Goal: Task Accomplishment & Management: Use online tool/utility

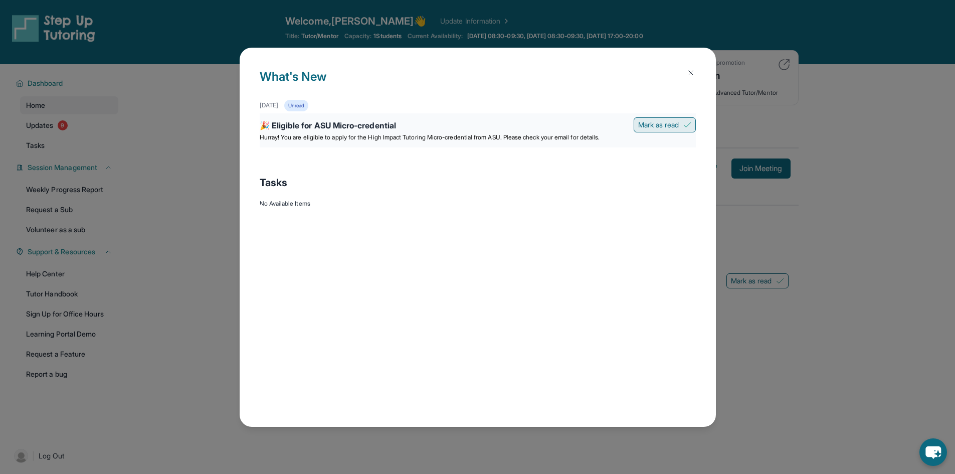
click at [678, 124] on span "Mark as read" at bounding box center [658, 125] width 41 height 10
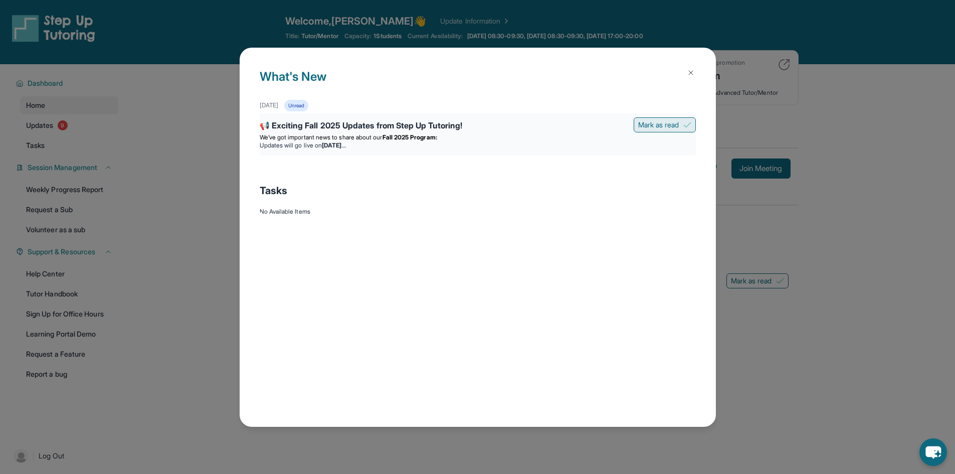
click at [662, 125] on span "Mark as read" at bounding box center [658, 125] width 41 height 10
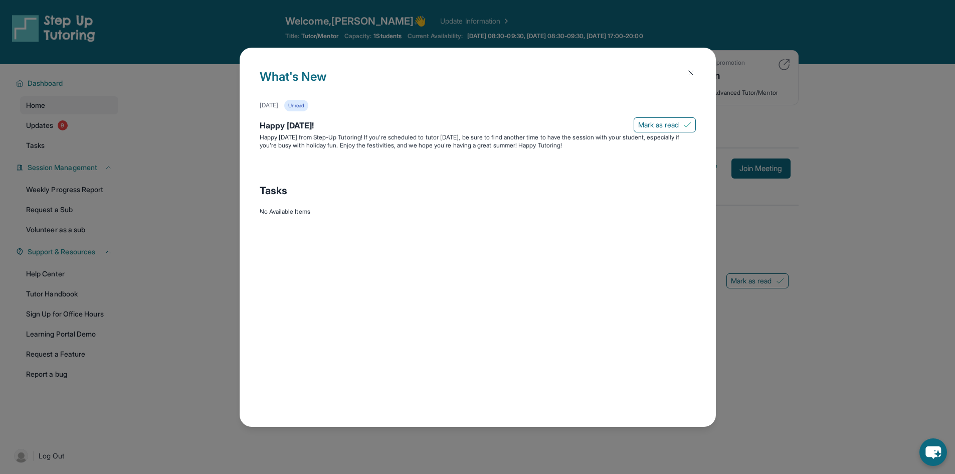
click at [662, 125] on span "Mark as read" at bounding box center [658, 125] width 41 height 10
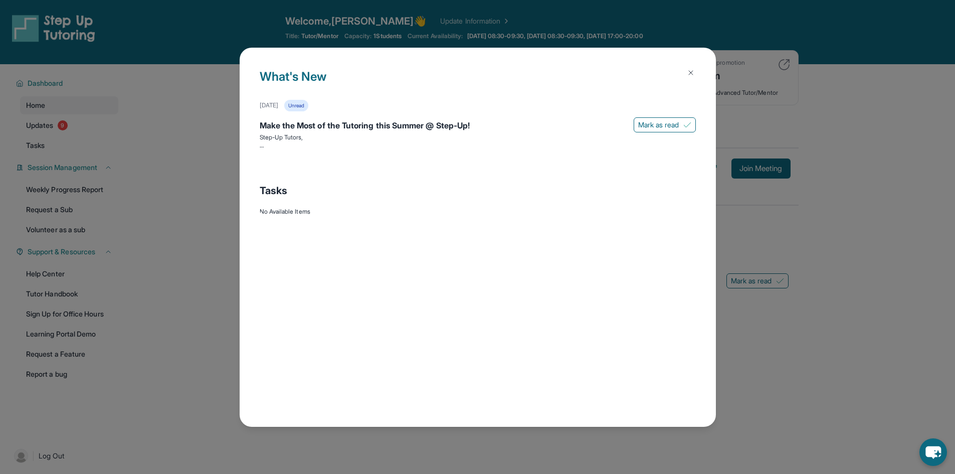
click at [662, 125] on span "Mark as read" at bounding box center [658, 125] width 41 height 10
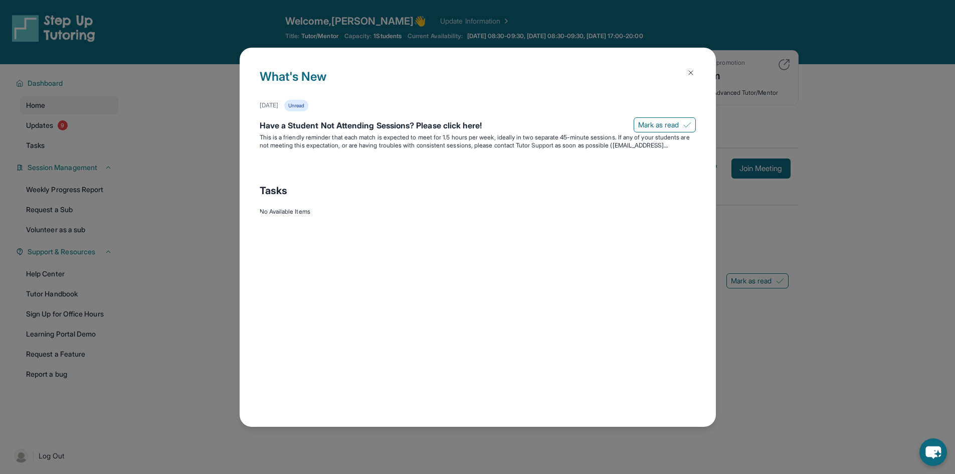
click at [662, 125] on span "Mark as read" at bounding box center [658, 125] width 41 height 10
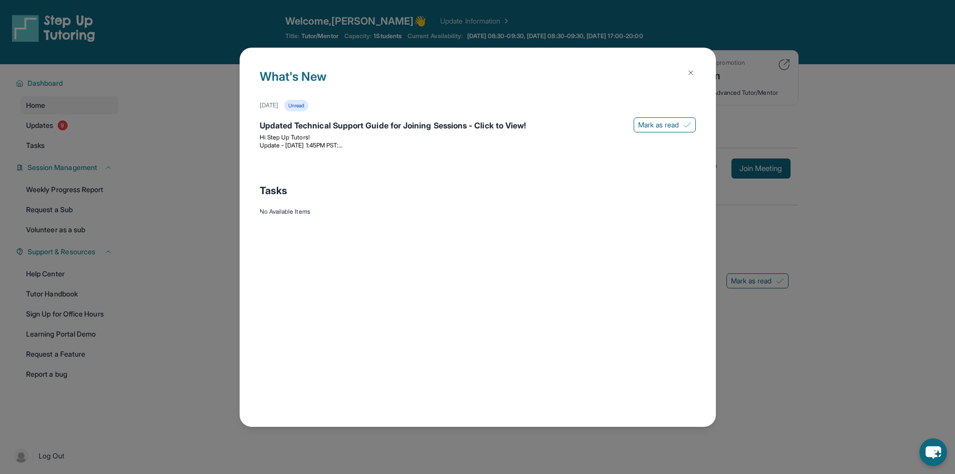
click at [662, 125] on span "Mark as read" at bounding box center [658, 125] width 41 height 10
click at [662, 125] on span "Marking as read..." at bounding box center [651, 122] width 55 height 10
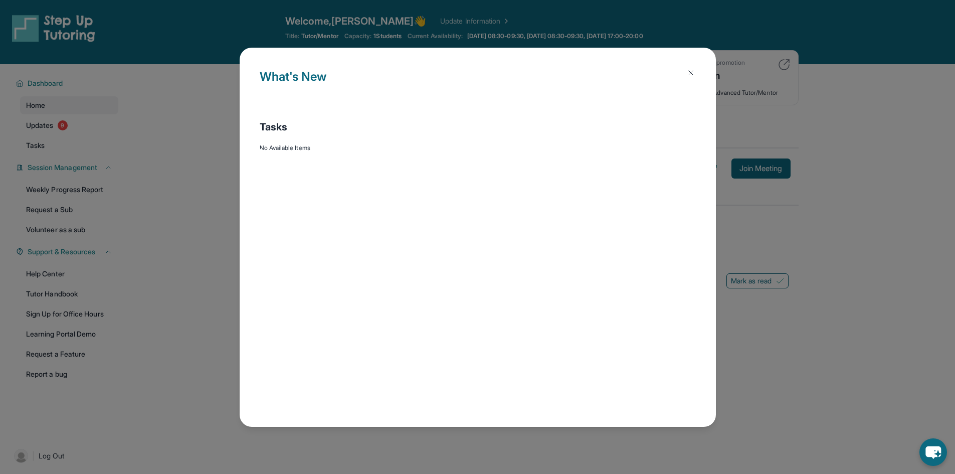
click at [687, 74] on img at bounding box center [691, 73] width 8 height 8
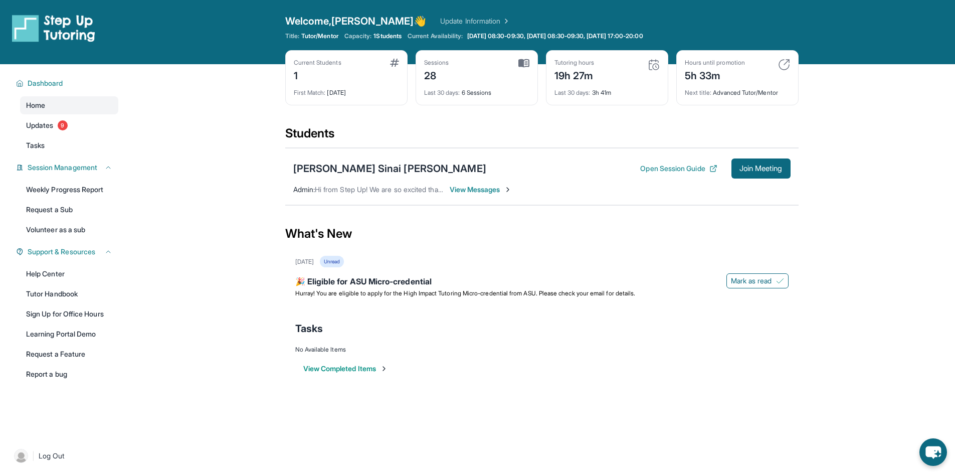
click at [488, 190] on span "View Messages" at bounding box center [481, 189] width 63 height 10
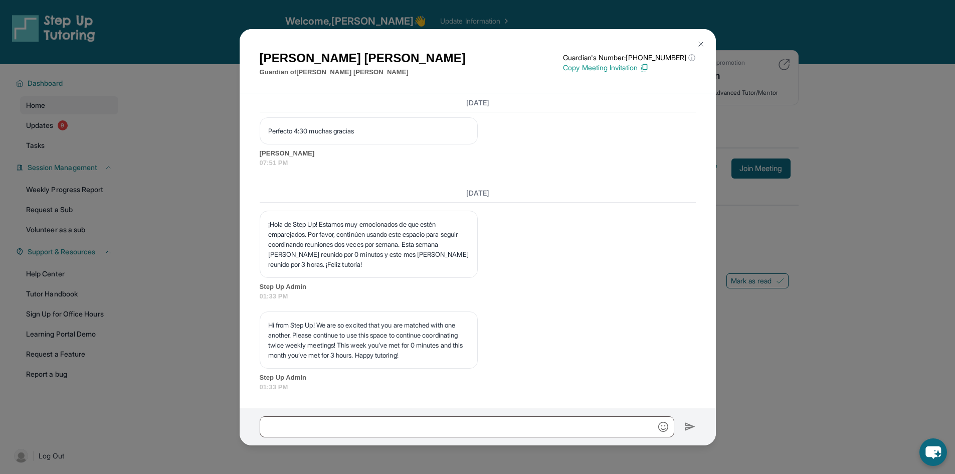
scroll to position [13660, 0]
click at [695, 40] on button at bounding box center [701, 44] width 20 height 20
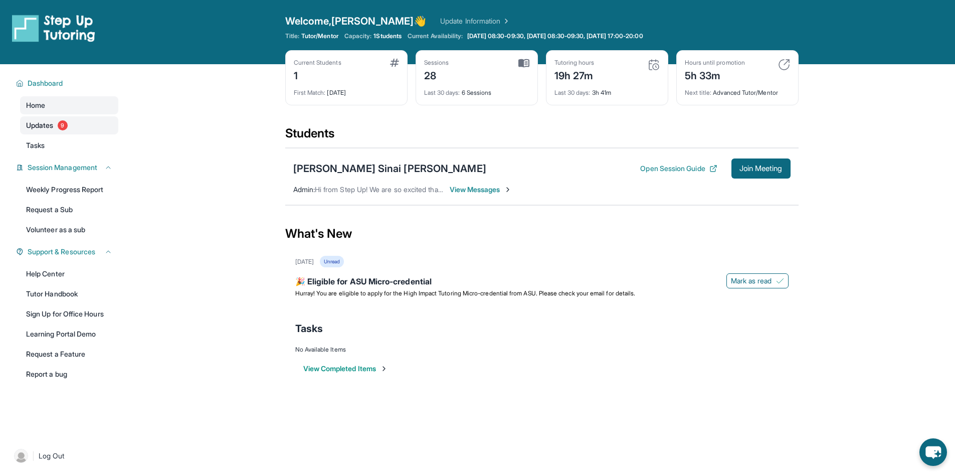
click at [53, 122] on span "Updates" at bounding box center [40, 125] width 28 height 10
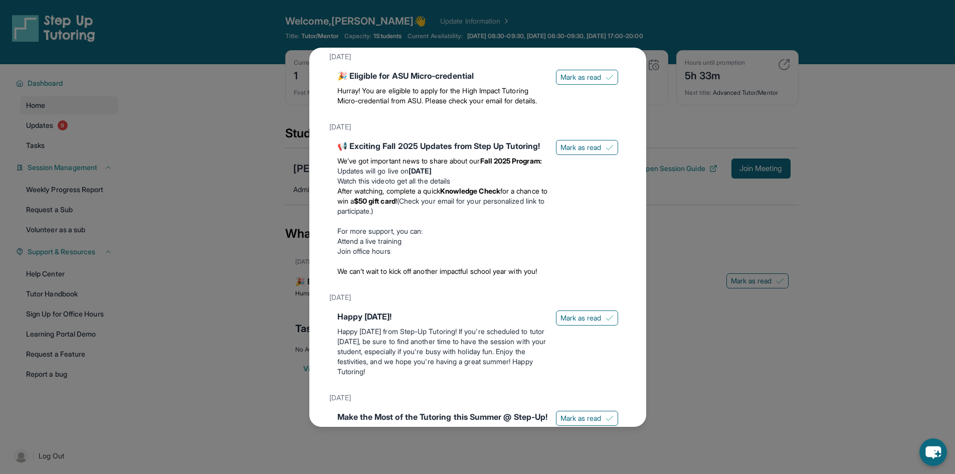
click at [628, 63] on div "Updates [DATE] 🎉 Eligible for ASU Micro-credential Hurray! You are eligible to …" at bounding box center [477, 237] width 337 height 379
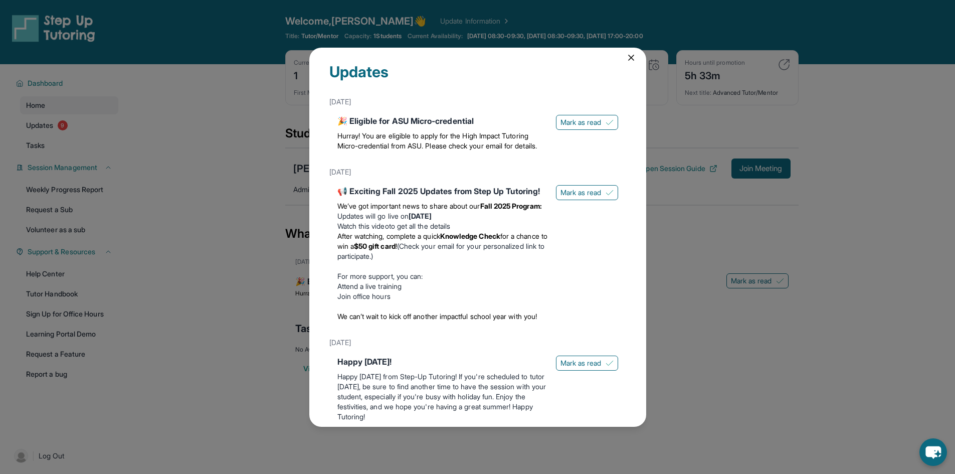
scroll to position [0, 0]
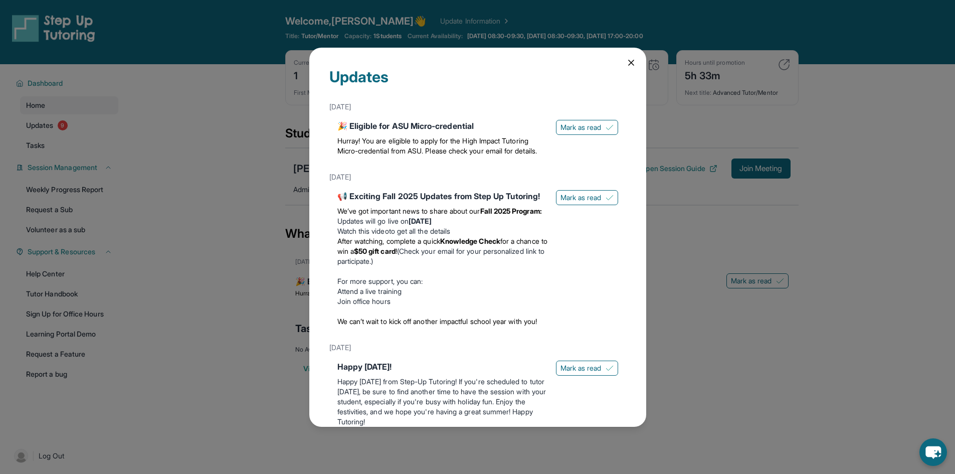
click at [627, 58] on icon at bounding box center [631, 63] width 10 height 10
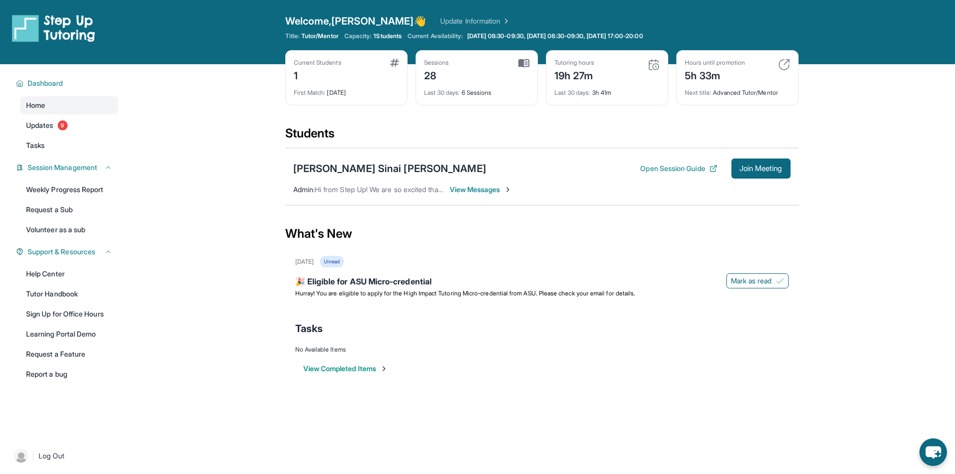
drag, startPoint x: 55, startPoint y: 175, endPoint x: 59, endPoint y: 179, distance: 5.7
click at [56, 175] on div "Session Management" at bounding box center [64, 167] width 108 height 18
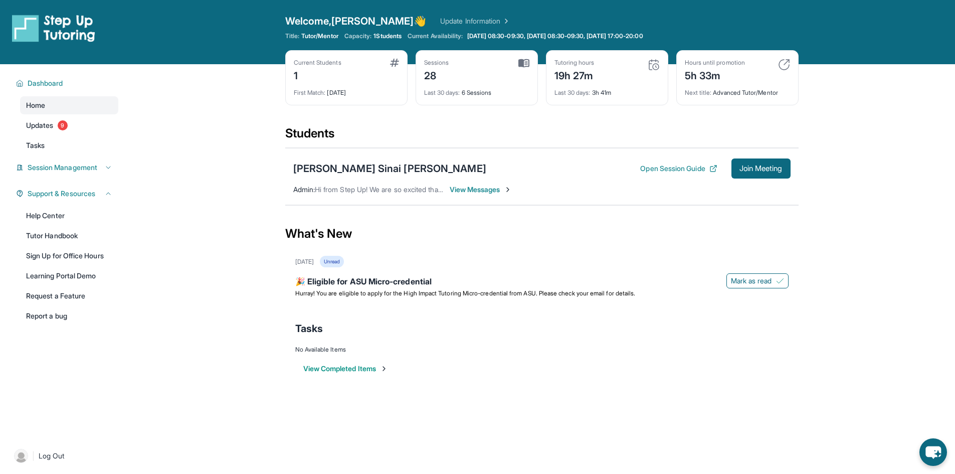
click at [62, 182] on div "Dashboard Home Updates 9 Tasks Session Management Weekly Progress Report Reques…" at bounding box center [64, 249] width 128 height 370
click at [69, 172] on div "Session Management" at bounding box center [64, 167] width 108 height 18
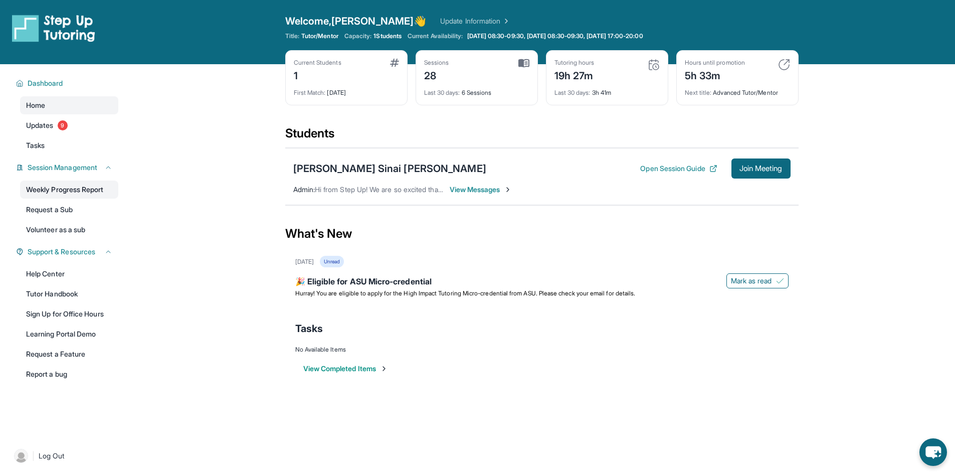
click at [60, 194] on link "Weekly Progress Report" at bounding box center [69, 189] width 98 height 18
click at [74, 167] on span "Session Management" at bounding box center [63, 167] width 70 height 10
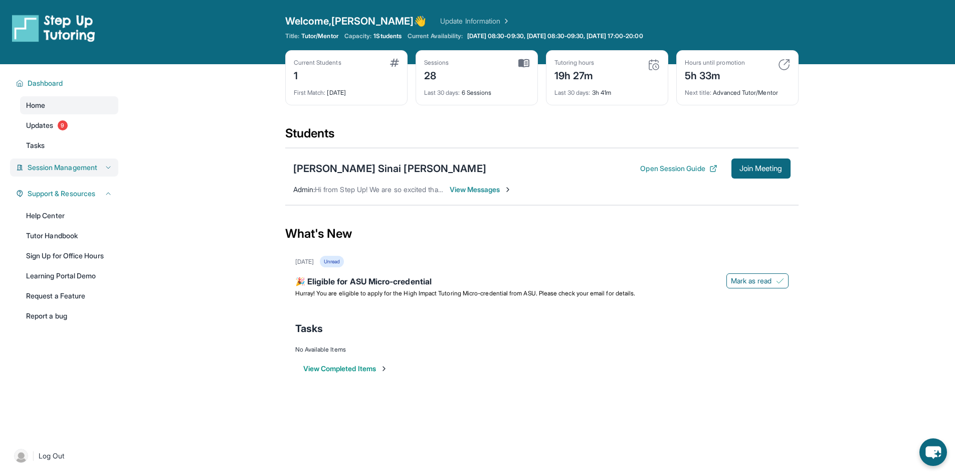
click at [74, 167] on span "Session Management" at bounding box center [63, 167] width 70 height 10
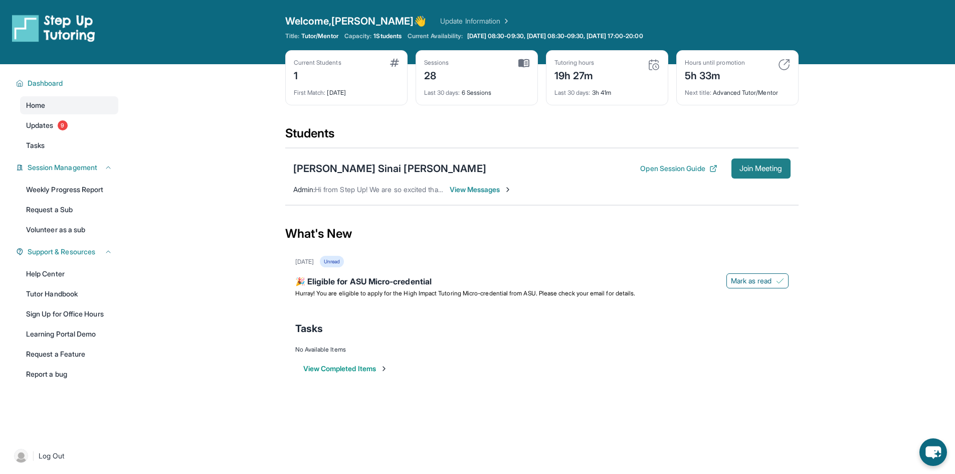
click at [754, 162] on button "Join Meeting" at bounding box center [760, 168] width 59 height 20
